Goal: Task Accomplishment & Management: Use online tool/utility

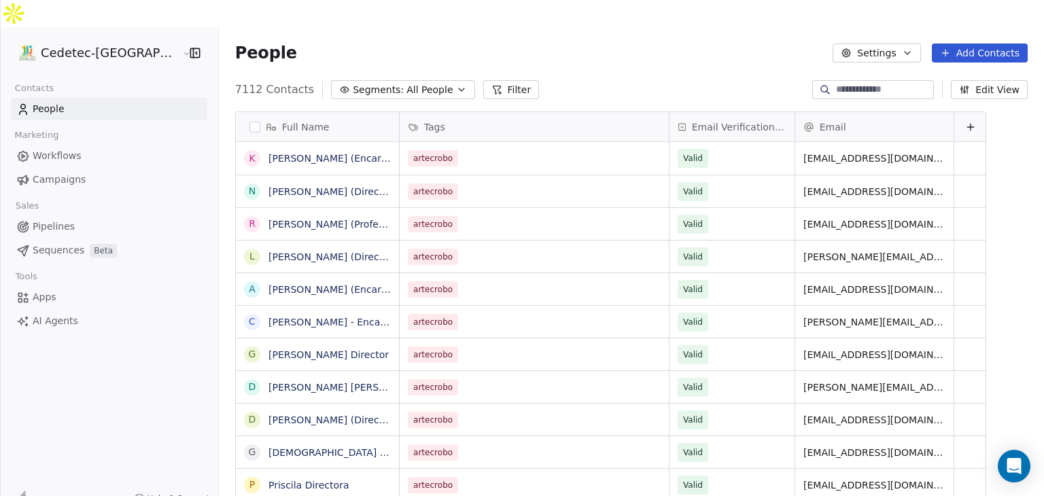
scroll to position [426, 850]
click at [61, 173] on span "Campaigns" at bounding box center [59, 180] width 53 height 14
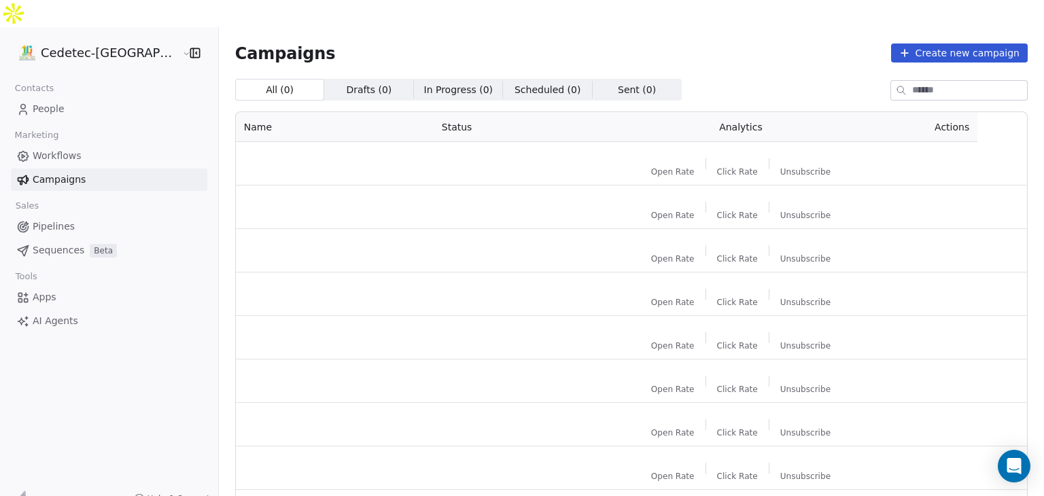
click at [38, 102] on span "People" at bounding box center [49, 109] width 32 height 14
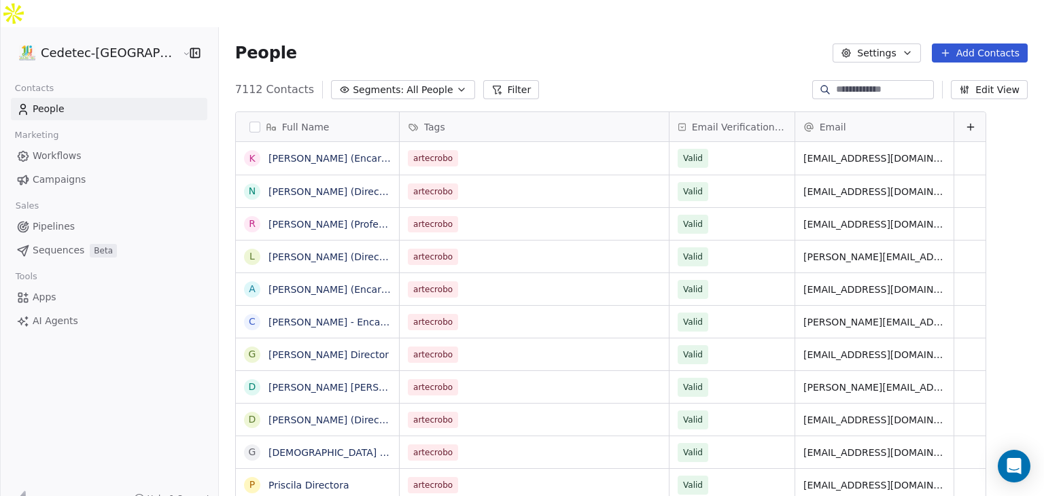
scroll to position [426, 850]
click at [50, 102] on span "People" at bounding box center [49, 109] width 32 height 14
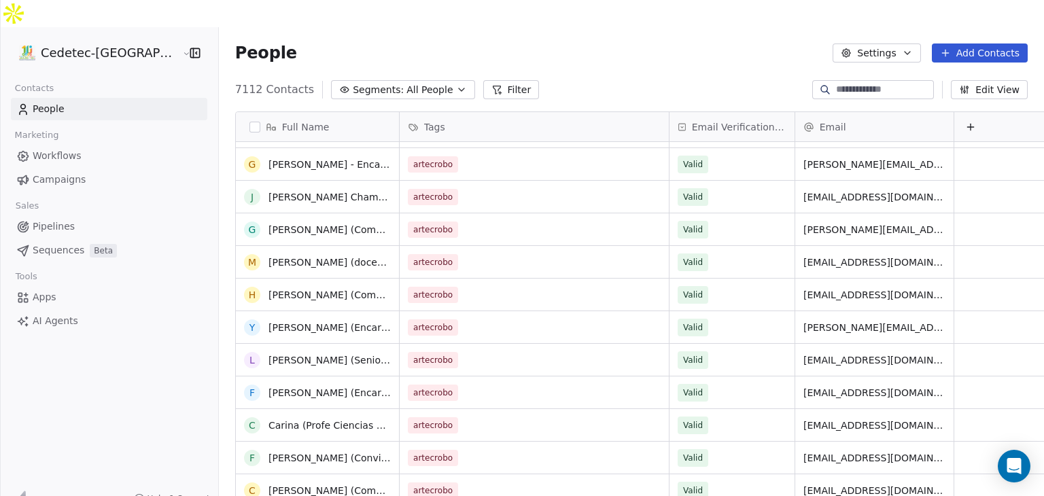
scroll to position [1496, 0]
click at [63, 173] on span "Campaigns" at bounding box center [59, 180] width 53 height 14
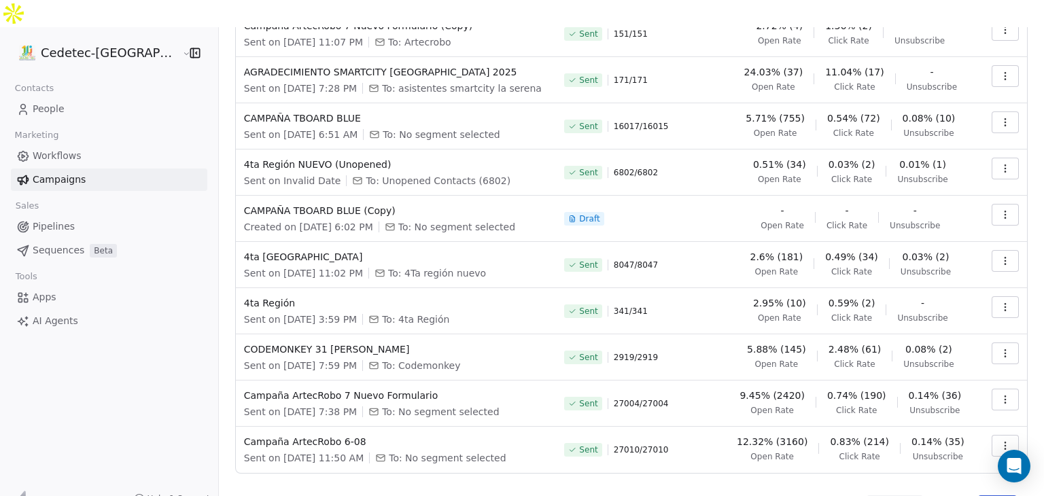
scroll to position [139, 0]
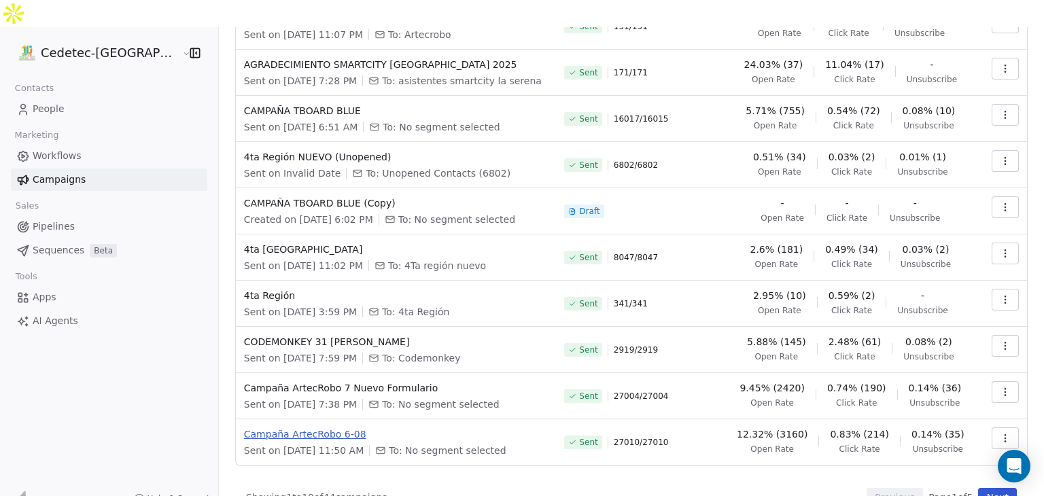
click at [268, 428] on span "Campaña ArtecRobo 6-08" at bounding box center [396, 435] width 305 height 14
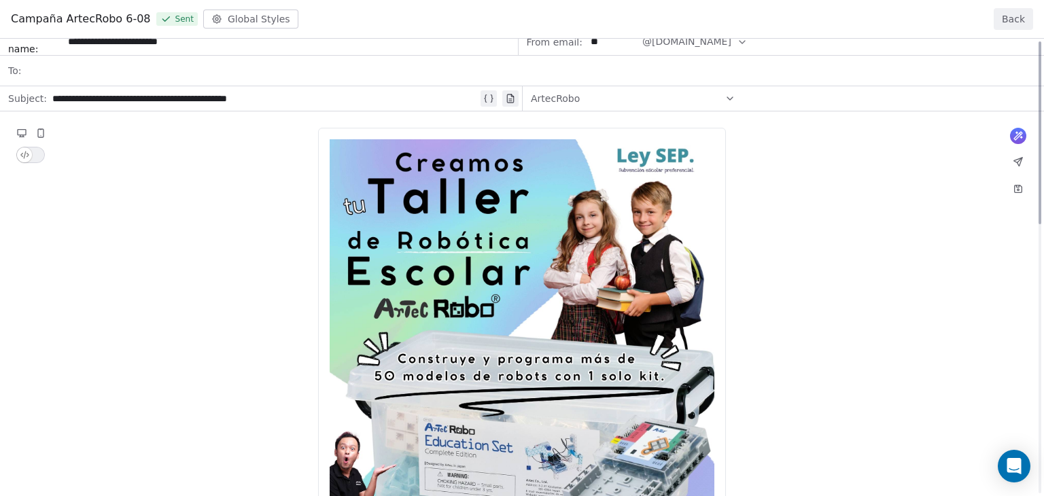
scroll to position [0, 0]
